Goal: Find specific page/section: Find specific page/section

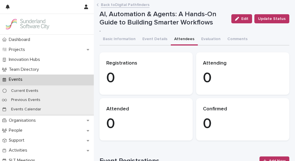
scroll to position [7, 0]
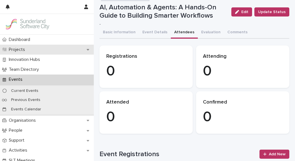
click at [41, 50] on div "Projects" at bounding box center [47, 50] width 94 height 10
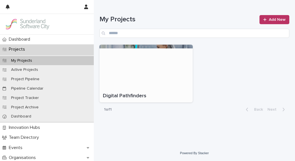
scroll to position [43, 0]
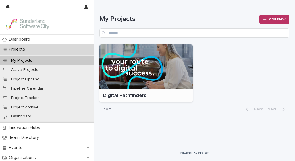
click at [158, 77] on div at bounding box center [146, 66] width 93 height 45
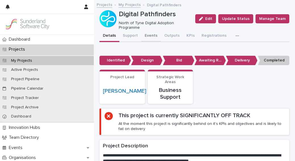
click at [147, 35] on button "Events" at bounding box center [151, 36] width 20 height 12
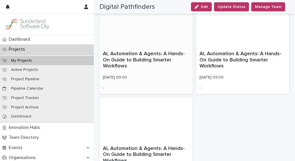
scroll to position [87, 0]
click at [150, 50] on div "AI, Automation & Agents: A Hands-On Guide to Building Smarter Workflows" at bounding box center [146, 60] width 86 height 20
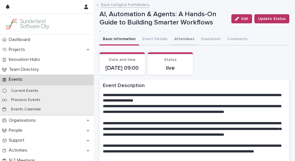
click at [182, 42] on button "Attendees" at bounding box center [184, 40] width 27 height 12
